Goal: Leave review/rating: Share an evaluation or opinion about a product, service, or content

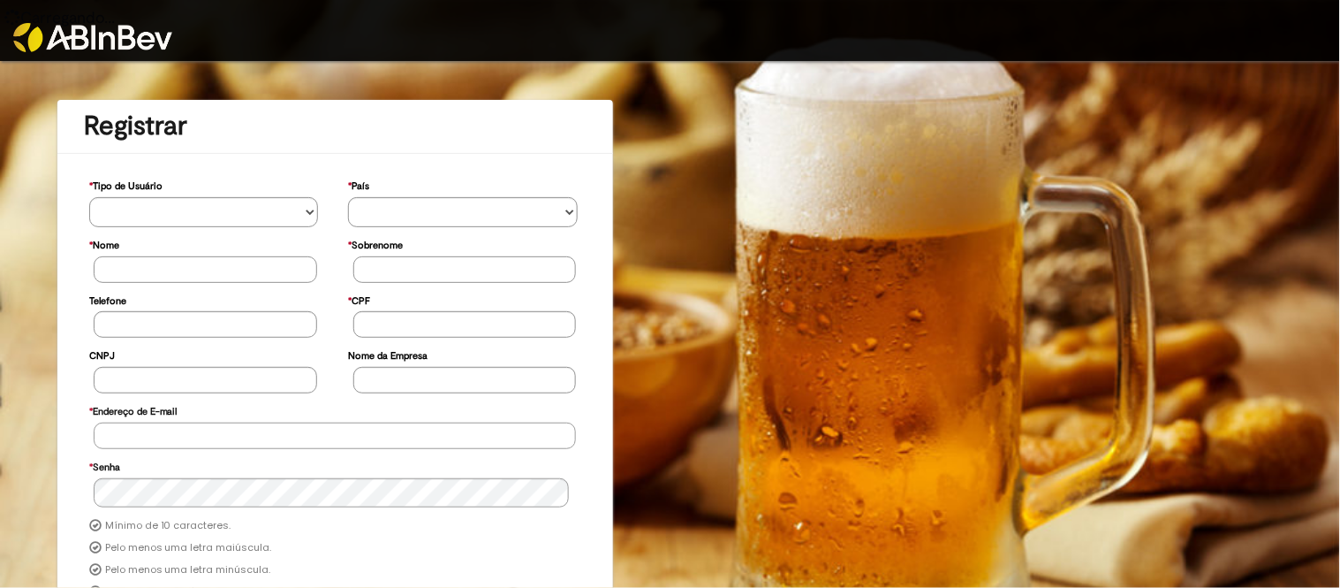
type input "**********"
click at [133, 34] on img at bounding box center [92, 37] width 159 height 29
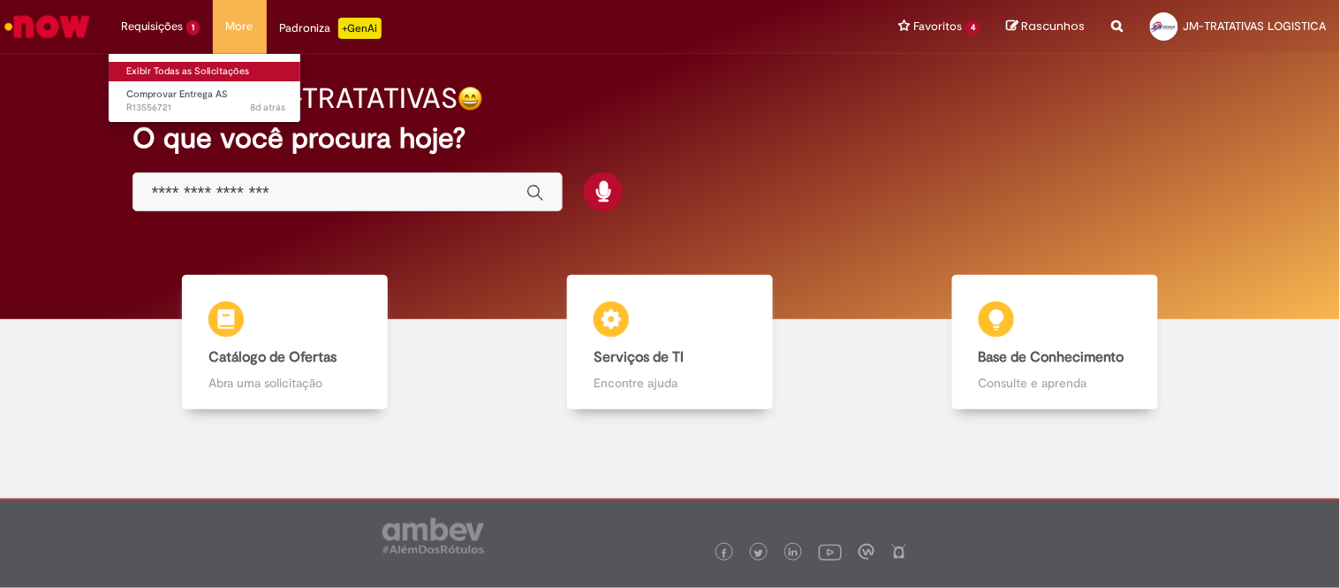
click at [189, 68] on link "Exibir Todas as Solicitações" at bounding box center [206, 71] width 194 height 19
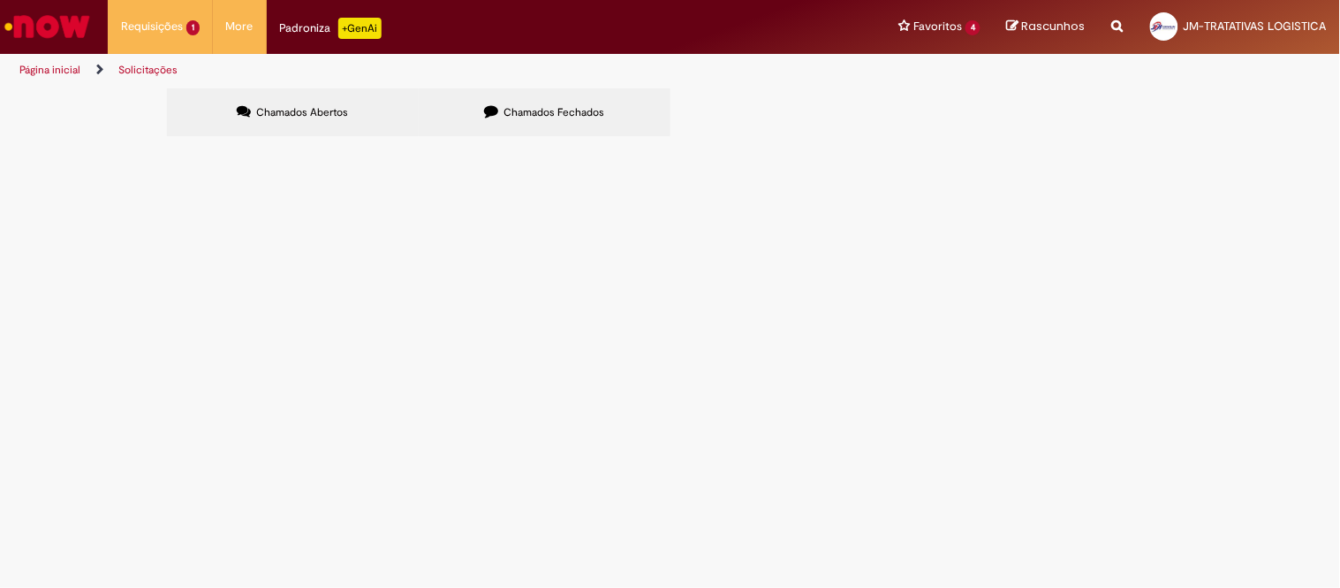
click at [584, 117] on span "Chamados Fechados" at bounding box center [554, 112] width 101 height 14
click at [0, 0] on span "AGUDOS - DT 6102111915 - [PERSON_NAME] - 26 PLT" at bounding box center [0, 0] width 0 height 0
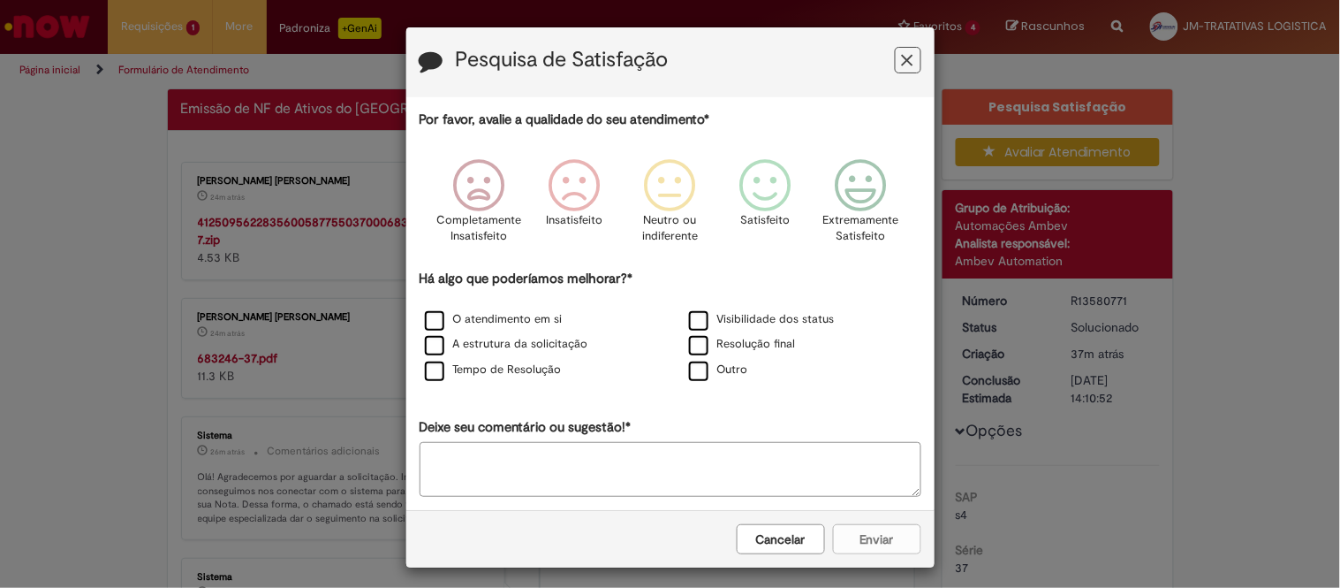
click at [743, 536] on button "Cancelar" at bounding box center [781, 539] width 88 height 30
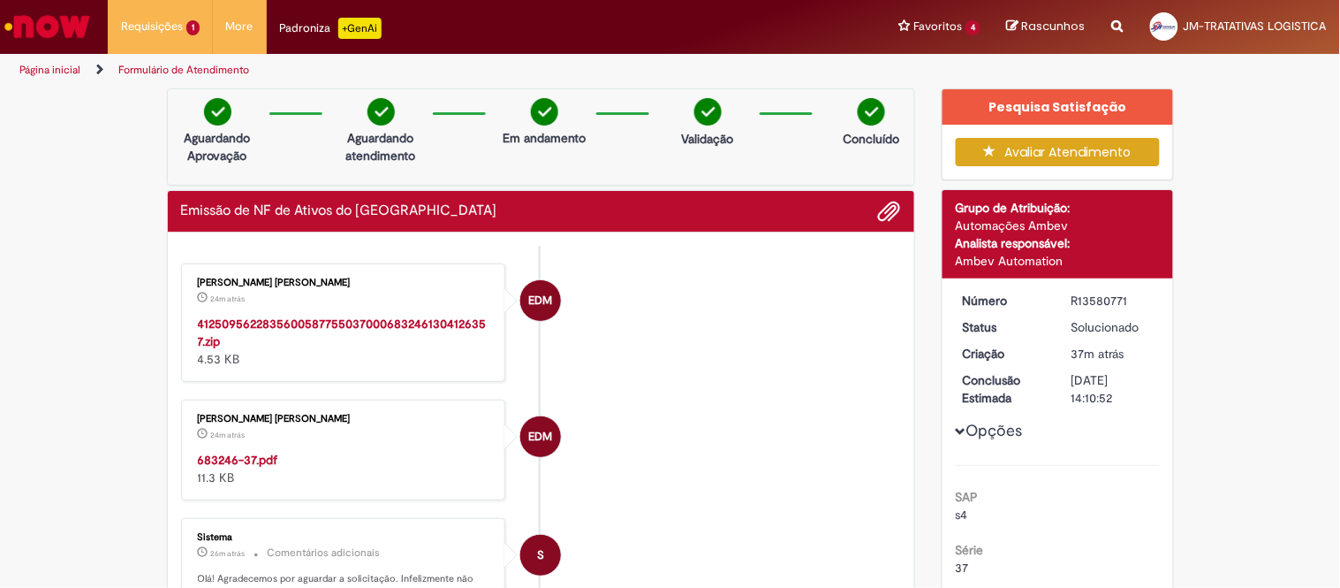
click at [236, 460] on strong "683246-37.pdf" at bounding box center [238, 460] width 80 height 16
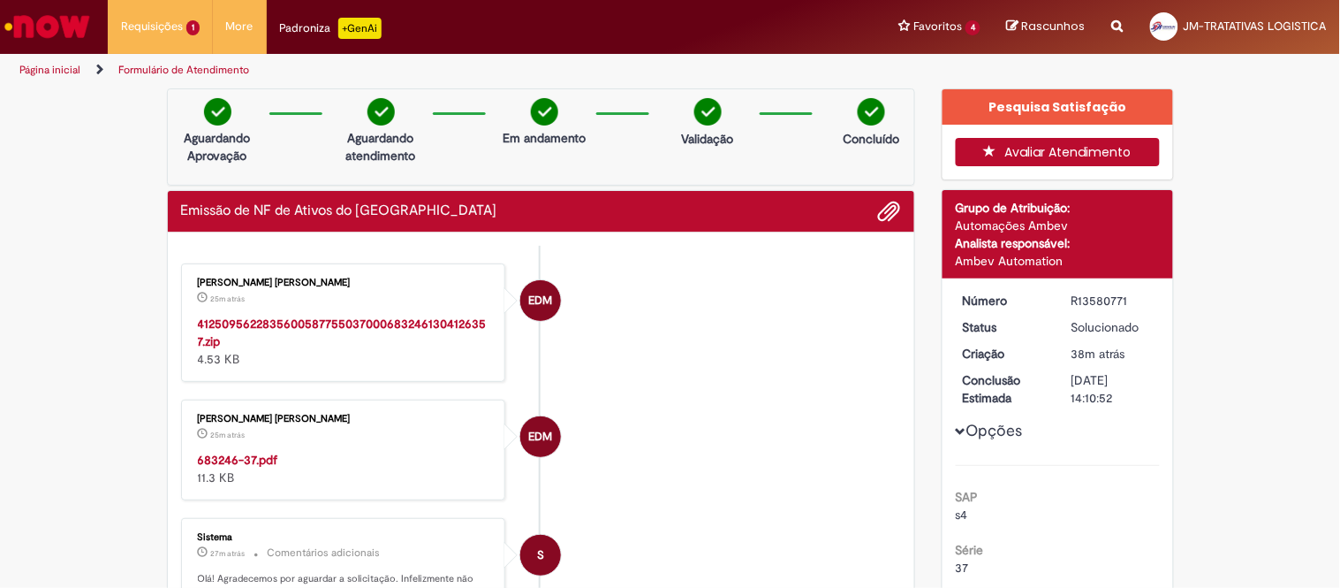
click at [1054, 156] on button "Avaliar Atendimento" at bounding box center [1058, 152] width 204 height 28
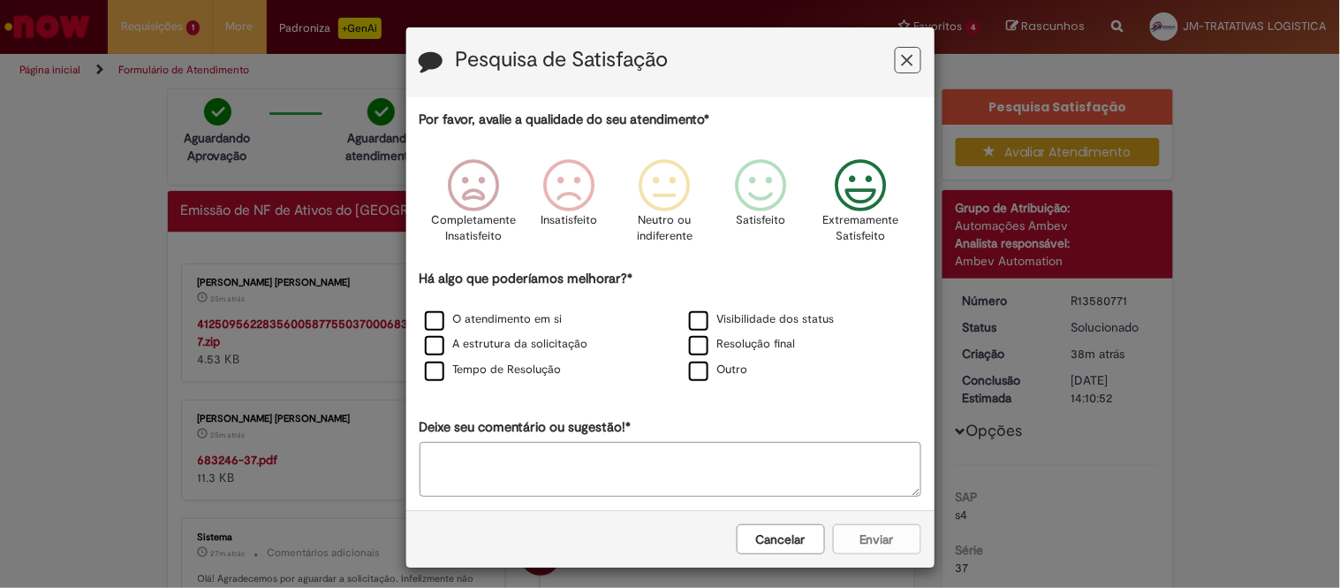
click at [833, 205] on icon "Feedback" at bounding box center [861, 185] width 66 height 53
click at [483, 350] on label "A estrutura da solicitação" at bounding box center [506, 344] width 163 height 17
click at [458, 324] on label "O atendimento em si" at bounding box center [494, 319] width 138 height 17
click at [461, 368] on label "Tempo de Resolução" at bounding box center [493, 369] width 137 height 17
click at [735, 352] on label "Resolução final" at bounding box center [742, 344] width 107 height 17
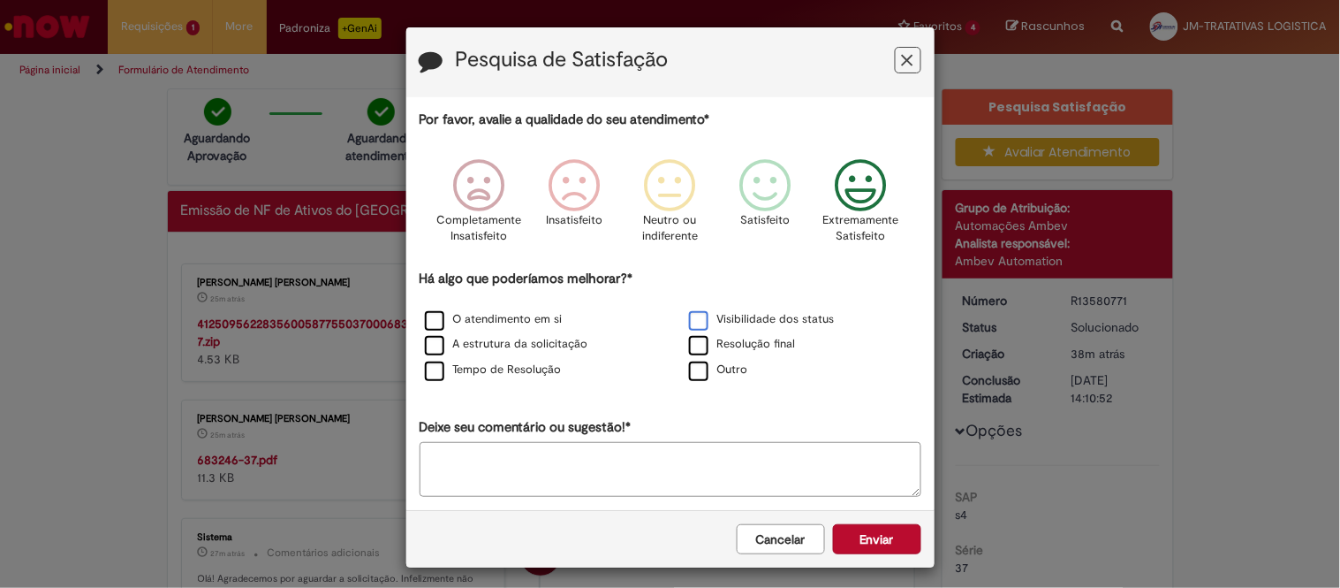
click at [717, 315] on label "Visibilidade dos status" at bounding box center [762, 319] width 146 height 17
click at [869, 525] on div "Cancelar Enviar" at bounding box center [670, 538] width 528 height 57
click at [897, 543] on button "Enviar" at bounding box center [877, 539] width 88 height 30
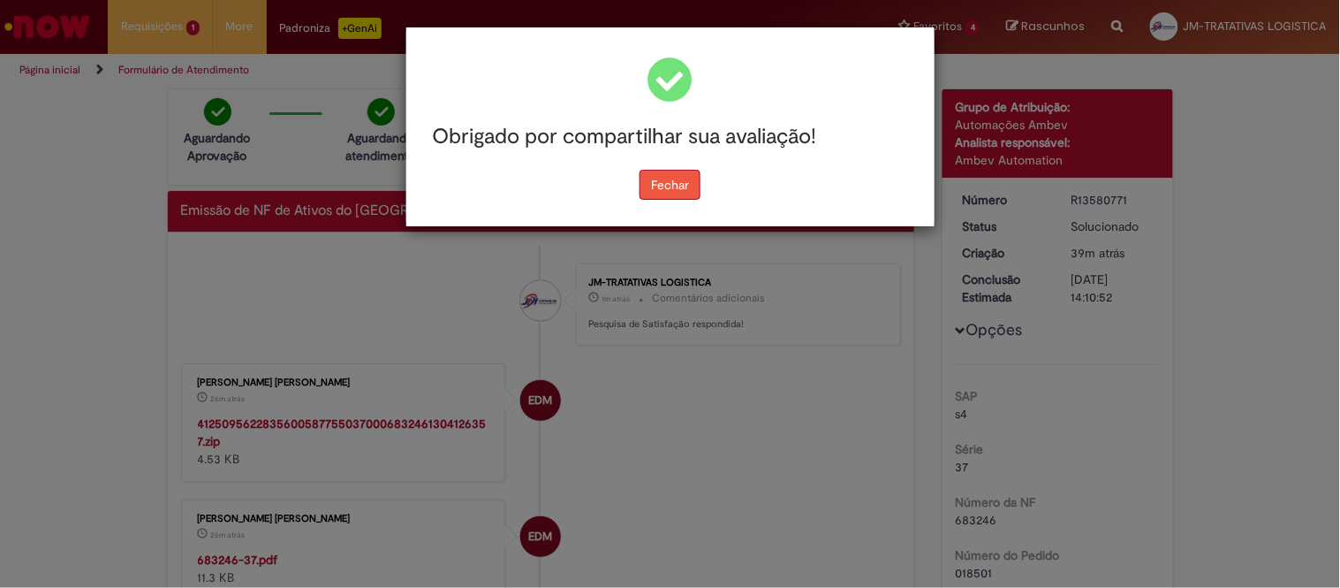
click at [674, 193] on button "Fechar" at bounding box center [670, 185] width 61 height 30
